Goal: Task Accomplishment & Management: Complete application form

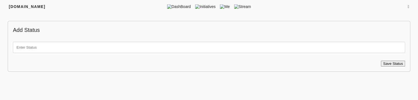
click at [50, 46] on input "text" at bounding box center [209, 47] width 392 height 11
type input "test"
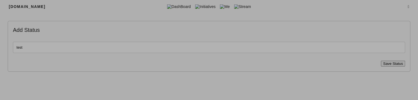
click at [397, 62] on span "Save Status" at bounding box center [393, 64] width 20 height 4
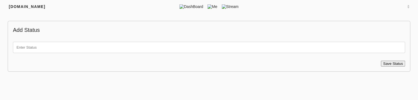
click at [57, 49] on input "text" at bounding box center [209, 47] width 392 height 11
type input "test"
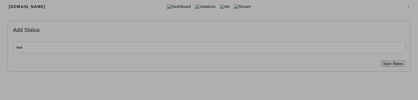
click at [392, 63] on span "Save Status" at bounding box center [393, 64] width 20 height 4
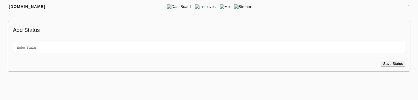
click at [35, 47] on input "text" at bounding box center [209, 47] width 392 height 11
type input "test"
click at [389, 63] on span "Save Status" at bounding box center [393, 64] width 20 height 4
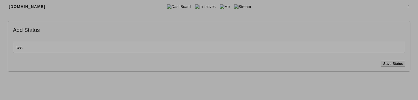
click at [392, 63] on span "Save Status" at bounding box center [393, 64] width 20 height 4
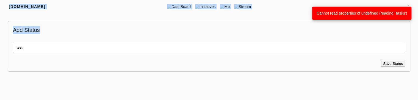
drag, startPoint x: 408, startPoint y: 12, endPoint x: 312, endPoint y: 13, distance: 95.7
click at [312, 13] on div "Cannot read properties of undefined (reading 'Tasks')" at bounding box center [361, 13] width 99 height 13
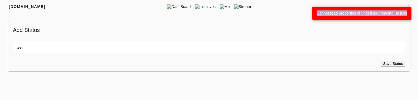
copy span "Cannot read properties of undefined (reading 'Tasks')"
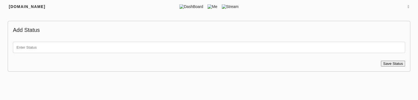
click at [52, 50] on input "text" at bounding box center [209, 47] width 392 height 11
type input "test"
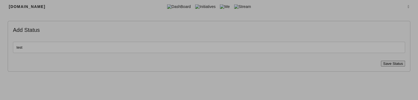
click at [387, 64] on span "Save Status" at bounding box center [393, 64] width 20 height 4
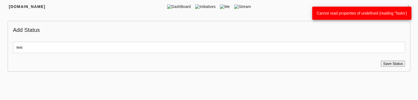
click at [407, 7] on div "Cannot read properties of undefined (reading 'Tasks')" at bounding box center [361, 13] width 99 height 13
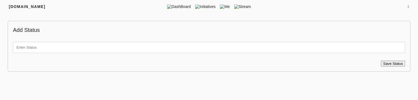
click at [51, 46] on input "text" at bounding box center [209, 47] width 392 height 11
type input "test"
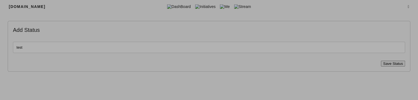
click at [386, 62] on span "Save Status" at bounding box center [393, 64] width 20 height 4
